Goal: Task Accomplishment & Management: Manage account settings

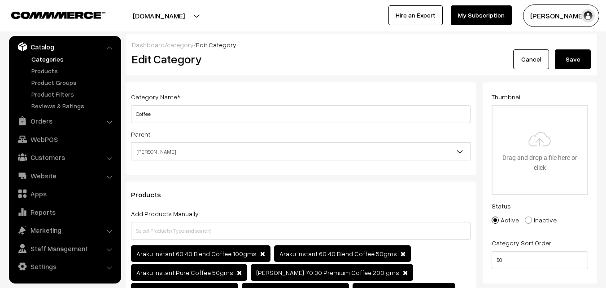
click at [569, 64] on button "Save" at bounding box center [573, 59] width 36 height 20
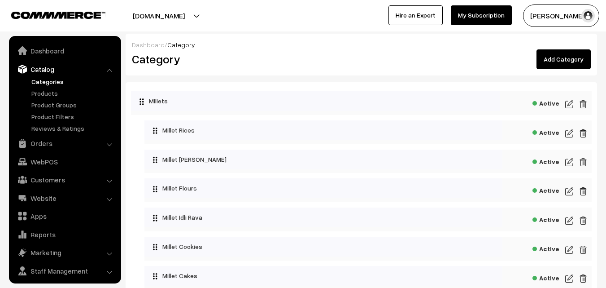
scroll to position [22, 0]
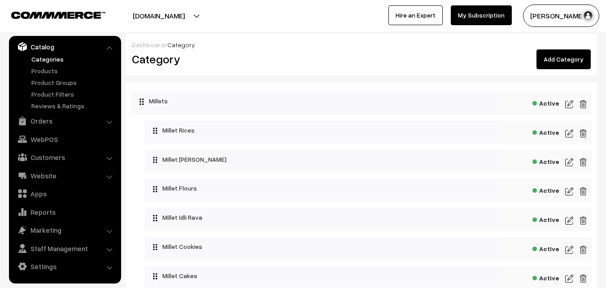
click at [546, 19] on button "[PERSON_NAME]" at bounding box center [561, 15] width 76 height 22
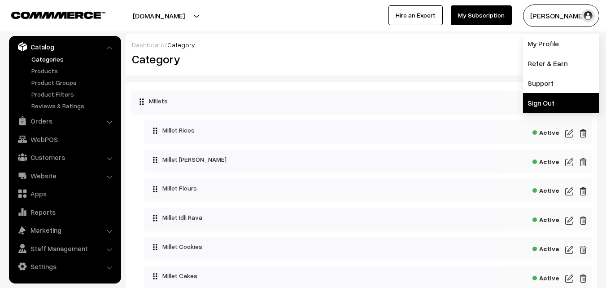
click at [555, 100] on link "Sign Out" at bounding box center [561, 103] width 76 height 20
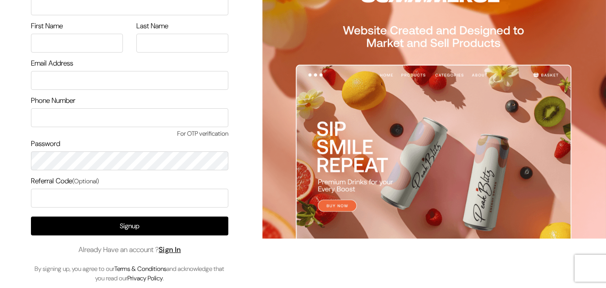
scroll to position [52, 0]
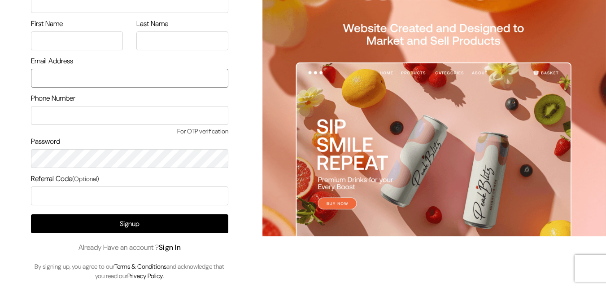
type input "[EMAIL_ADDRESS][DOMAIN_NAME]"
click at [181, 250] on link "Sign In" at bounding box center [170, 246] width 22 height 9
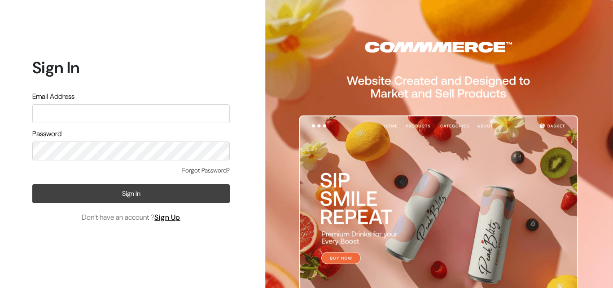
type input "[EMAIL_ADDRESS][DOMAIN_NAME]"
click at [135, 190] on button "Sign In" at bounding box center [130, 193] width 197 height 19
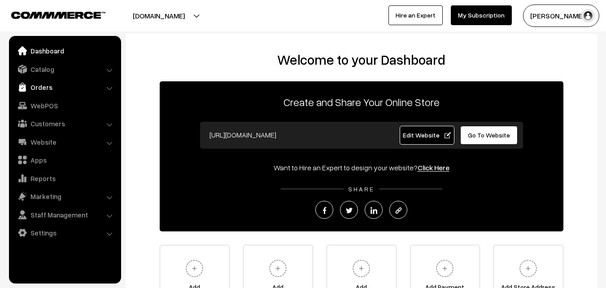
click at [45, 88] on link "Orders" at bounding box center [64, 87] width 107 height 16
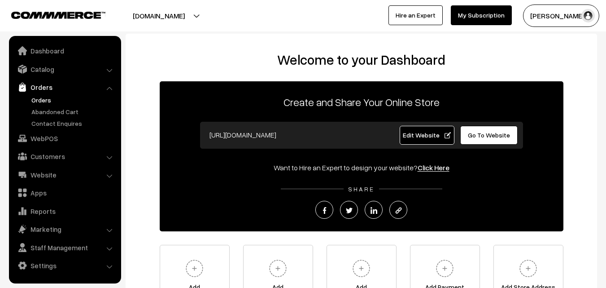
click at [45, 99] on link "Orders" at bounding box center [73, 99] width 89 height 9
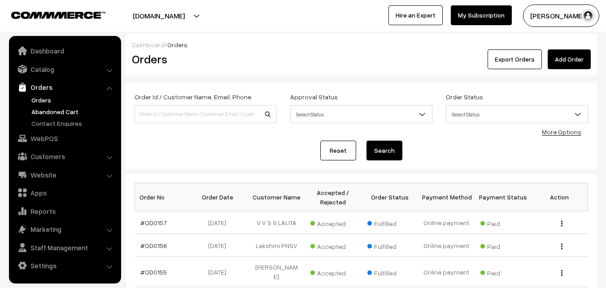
click at [48, 111] on link "Abandoned Cart" at bounding box center [73, 111] width 89 height 9
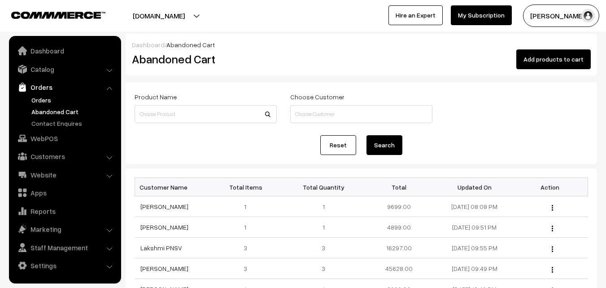
click at [40, 101] on link "Orders" at bounding box center [73, 99] width 89 height 9
